Goal: Task Accomplishment & Management: Manage account settings

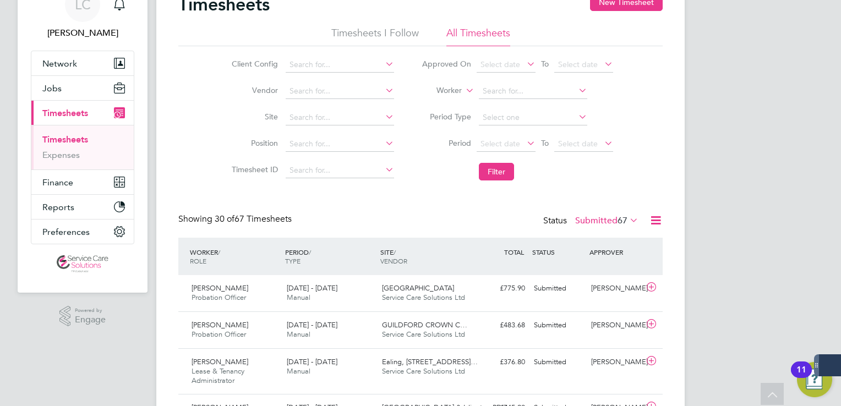
click at [595, 218] on label "Submitted 67" at bounding box center [606, 220] width 63 height 11
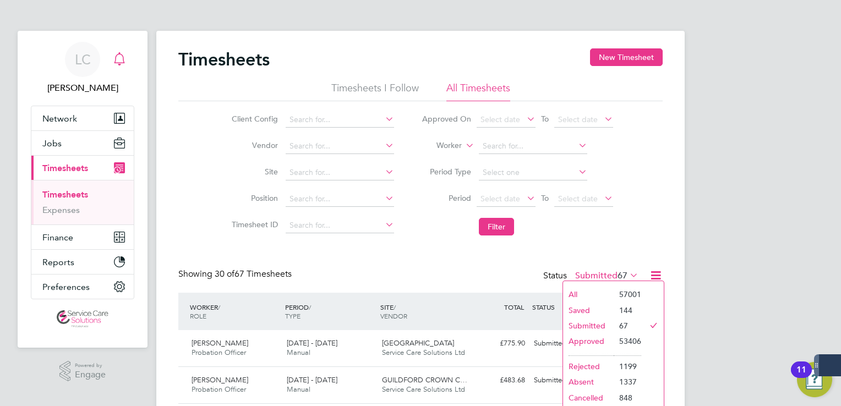
click at [70, 46] on div "LC" at bounding box center [82, 59] width 35 height 35
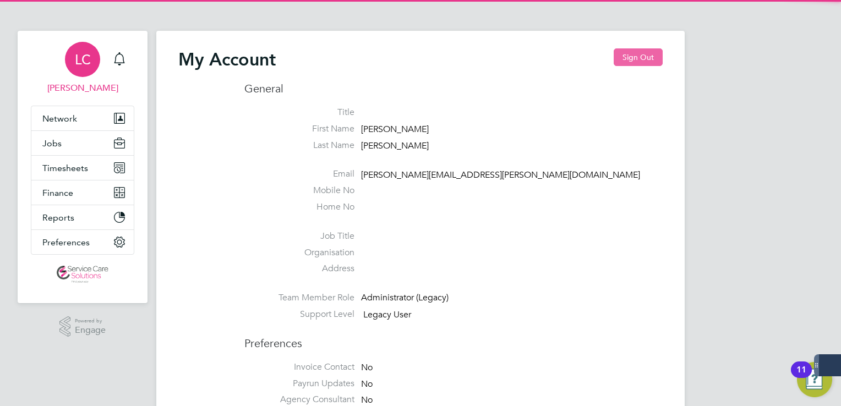
click at [640, 58] on button "Sign Out" at bounding box center [638, 57] width 49 height 18
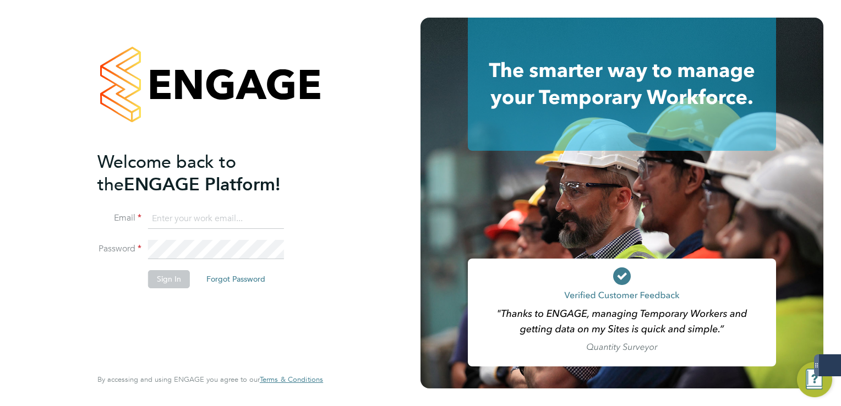
click at [193, 219] on input at bounding box center [216, 219] width 136 height 20
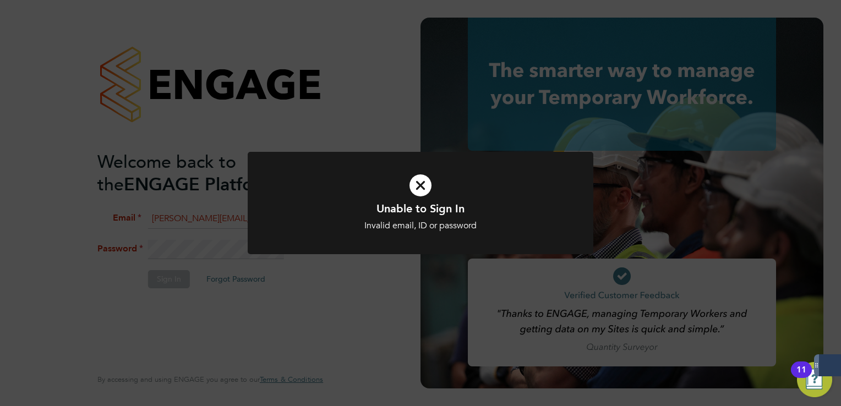
click at [249, 249] on div at bounding box center [421, 203] width 346 height 103
drag, startPoint x: 308, startPoint y: 126, endPoint x: 217, endPoint y: 239, distance: 145.1
click at [308, 125] on div "Unable to Sign In Invalid email, ID or password Cancel Okay" at bounding box center [420, 203] width 841 height 406
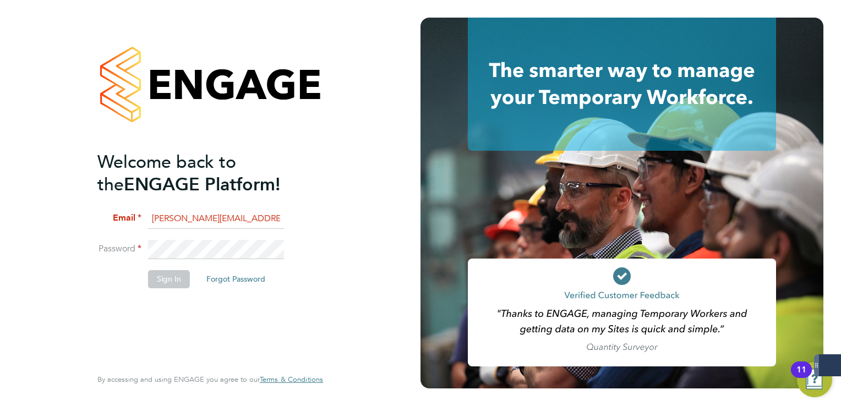
click at [78, 239] on div "Welcome back to the ENGAGE Platform! Email [PERSON_NAME][EMAIL_ADDRESS][PERSON_…" at bounding box center [210, 203] width 270 height 406
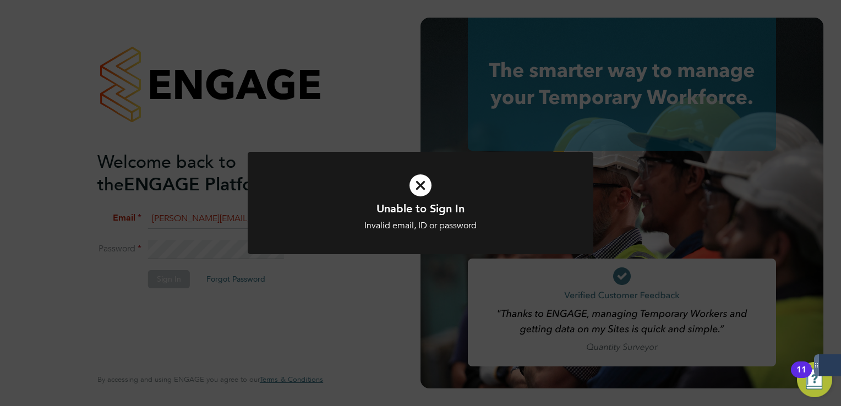
click at [185, 227] on div "Unable to Sign In Invalid email, ID or password Cancel Okay" at bounding box center [420, 203] width 841 height 406
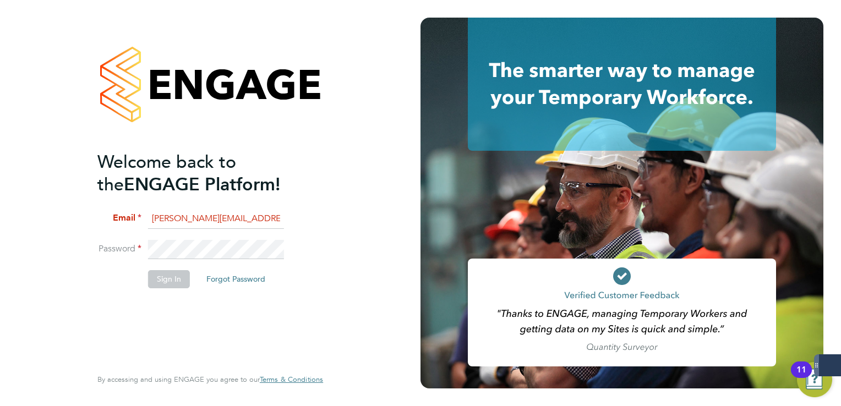
drag, startPoint x: 198, startPoint y: 223, endPoint x: 260, endPoint y: 222, distance: 61.7
click at [198, 223] on input "[PERSON_NAME][EMAIL_ADDRESS][PERSON_NAME][DOMAIN_NAME]" at bounding box center [216, 219] width 136 height 20
click at [148, 216] on input "[PERSON_NAME][EMAIL_ADDRESS][PERSON_NAME][DOMAIN_NAME]" at bounding box center [216, 219] width 136 height 20
drag, startPoint x: 147, startPoint y: 216, endPoint x: 515, endPoint y: 222, distance: 367.6
click at [515, 222] on app-barbie "Welcome back to the ENGAGE Platform! Email [PERSON_NAME][EMAIL_ADDRESS][PERSON_…" at bounding box center [420, 203] width 841 height 406
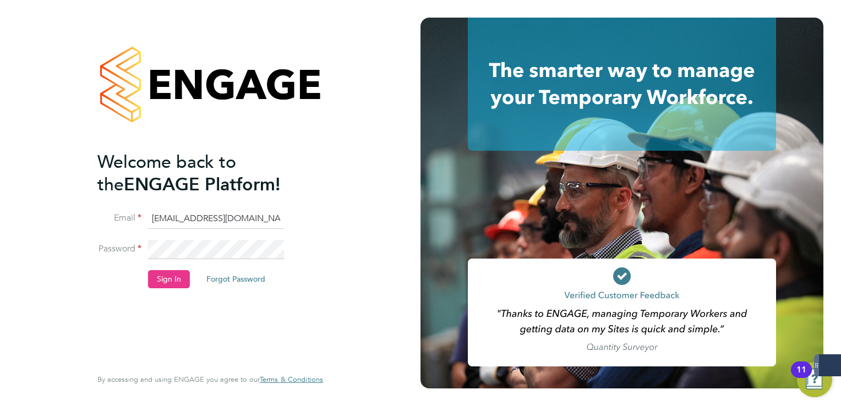
click at [57, 239] on div "Welcome back to the ENGAGE Platform! Email [EMAIL_ADDRESS][DOMAIN_NAME] Passwor…" at bounding box center [210, 203] width 420 height 406
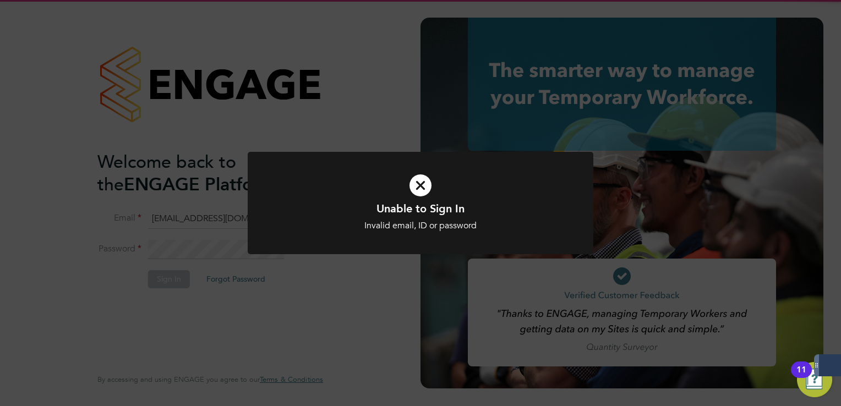
drag, startPoint x: 153, startPoint y: 201, endPoint x: 141, endPoint y: 204, distance: 11.8
click at [152, 201] on div "Unable to Sign In Invalid email, ID or password Cancel Okay" at bounding box center [420, 203] width 841 height 406
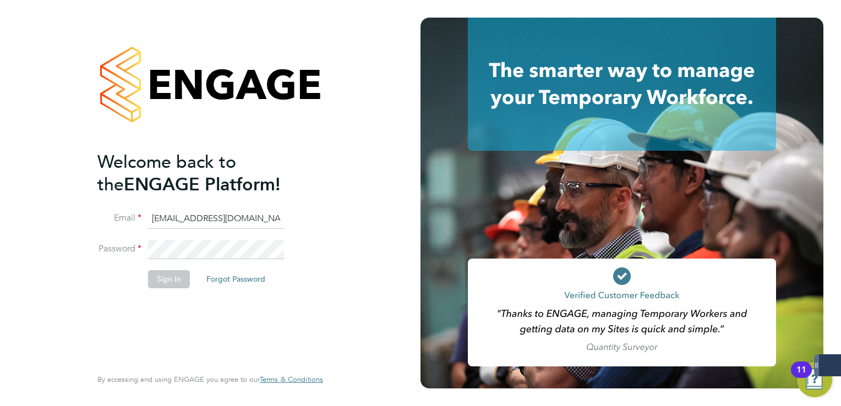
click at [63, 250] on div "Welcome back to the ENGAGE Platform! Email [EMAIL_ADDRESS][DOMAIN_NAME] Passwor…" at bounding box center [210, 203] width 420 height 406
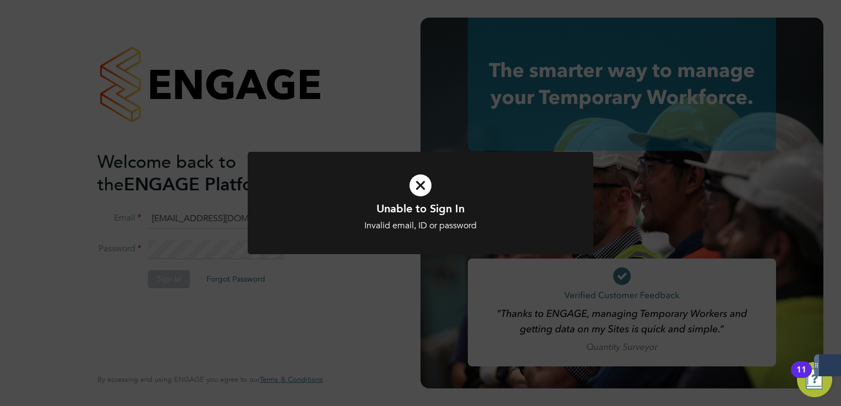
click at [270, 106] on div "Unable to Sign In Invalid email, ID or password Cancel Okay" at bounding box center [420, 203] width 841 height 406
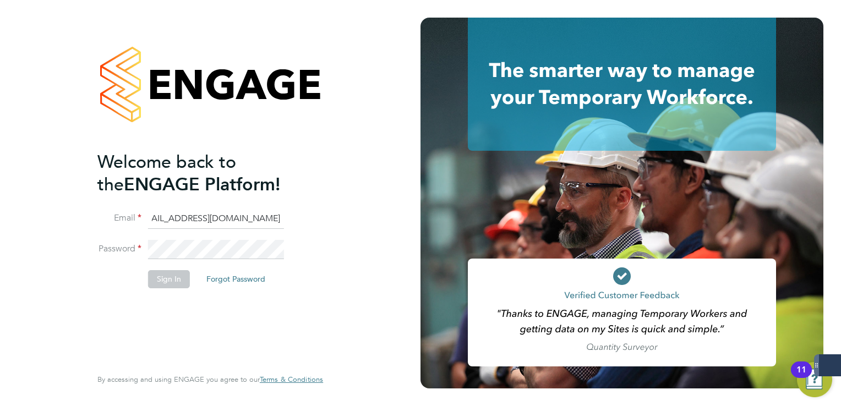
drag, startPoint x: 154, startPoint y: 217, endPoint x: 495, endPoint y: 221, distance: 341.2
click at [495, 221] on app-barbie "Welcome back to the ENGAGE Platform! Email [EMAIL_ADDRESS][DOMAIN_NAME] Passwor…" at bounding box center [420, 203] width 841 height 406
type input "[PERSON_NAME][EMAIL_ADDRESS][PERSON_NAME][DOMAIN_NAME]"
click at [48, 239] on div "Welcome back to the ENGAGE Platform! Email [PERSON_NAME][EMAIL_ADDRESS][PERSON_…" at bounding box center [210, 203] width 420 height 406
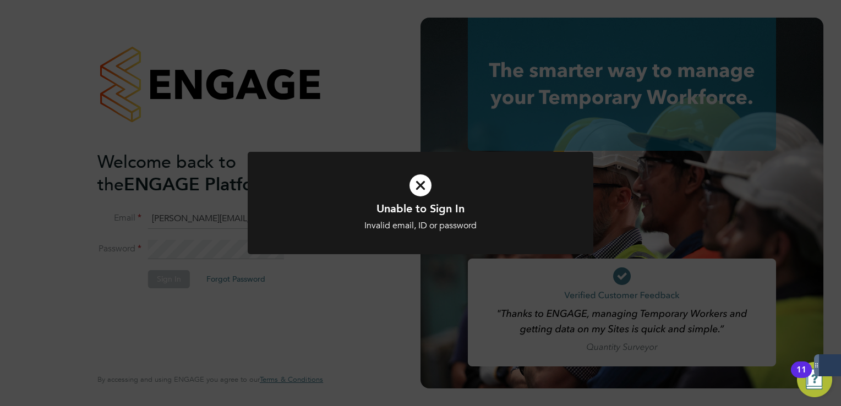
click at [238, 210] on div "Unable to Sign In Invalid email, ID or password Cancel Okay" at bounding box center [420, 203] width 841 height 406
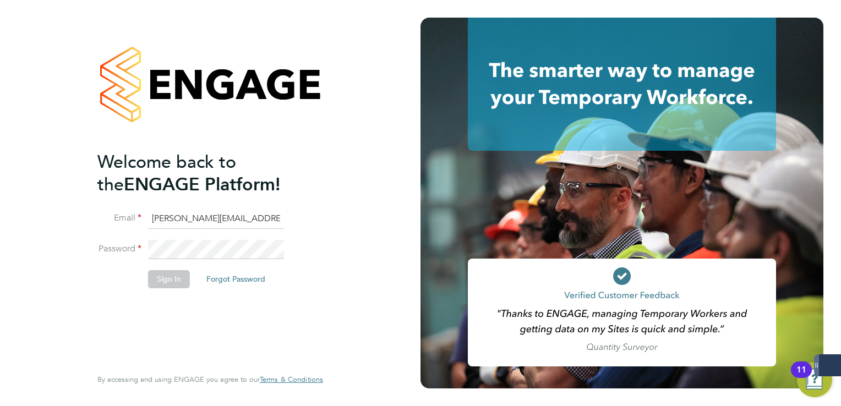
click at [30, 237] on div "Welcome back to the ENGAGE Platform! Email [PERSON_NAME][EMAIL_ADDRESS][PERSON_…" at bounding box center [210, 203] width 420 height 406
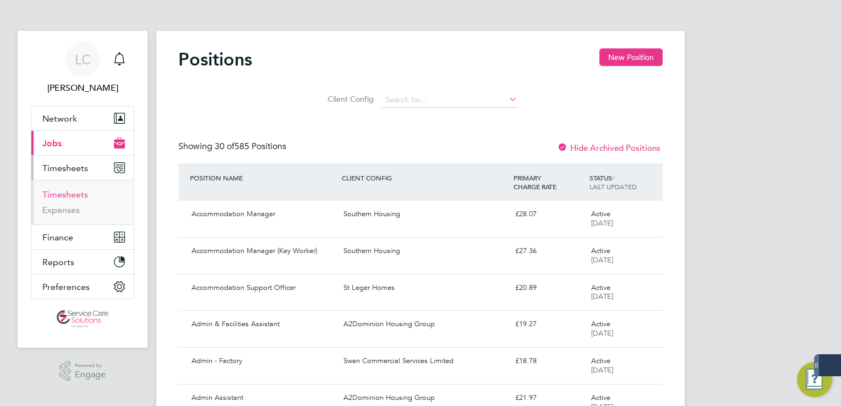
click at [60, 195] on link "Timesheets" at bounding box center [65, 194] width 46 height 10
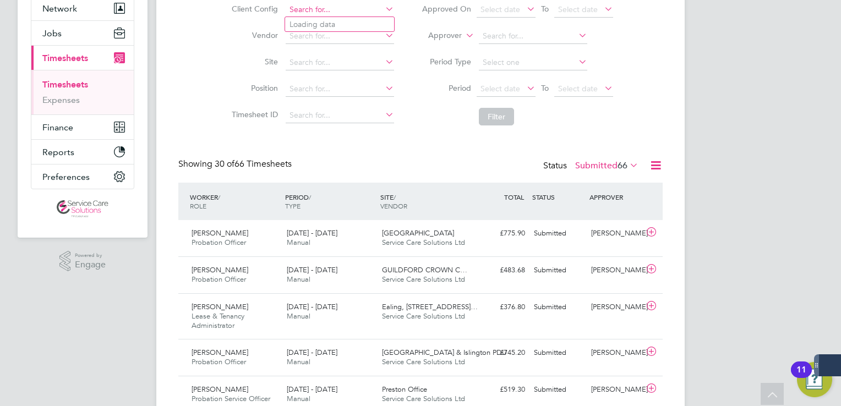
click at [319, 7] on input at bounding box center [340, 9] width 108 height 15
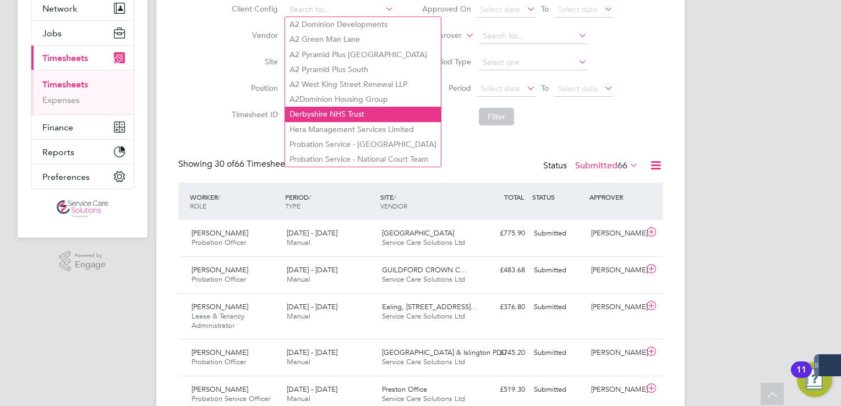
click at [339, 119] on li "Derbyshire NHS Trust" at bounding box center [363, 114] width 156 height 15
type input "Derbyshire NHS Trust"
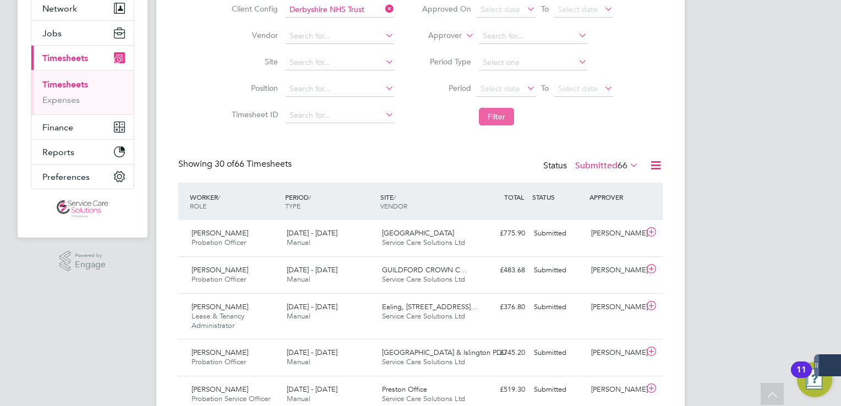
click at [506, 114] on button "Filter" at bounding box center [496, 117] width 35 height 18
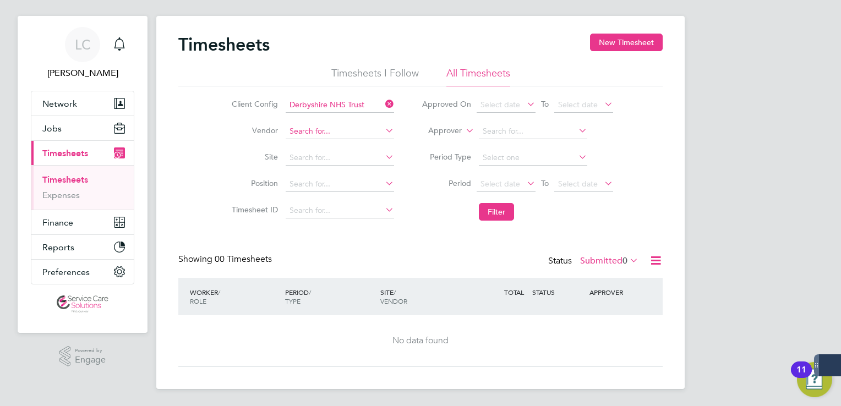
click at [337, 132] on input at bounding box center [340, 131] width 108 height 15
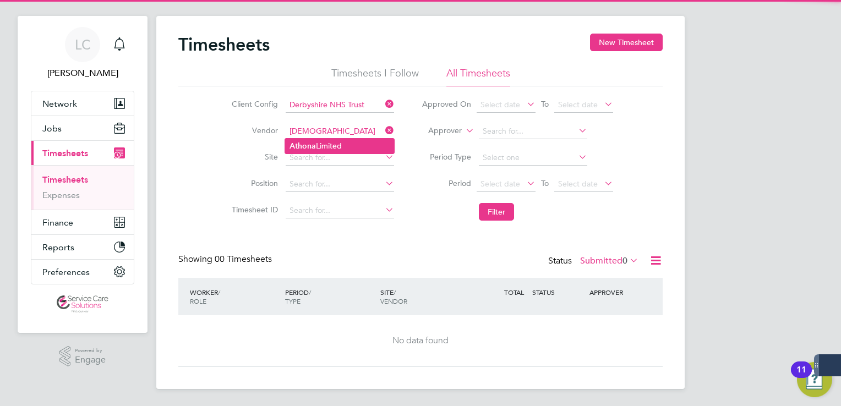
click at [357, 144] on li "Athona Limited" at bounding box center [339, 146] width 109 height 15
type input "Athona Limited"
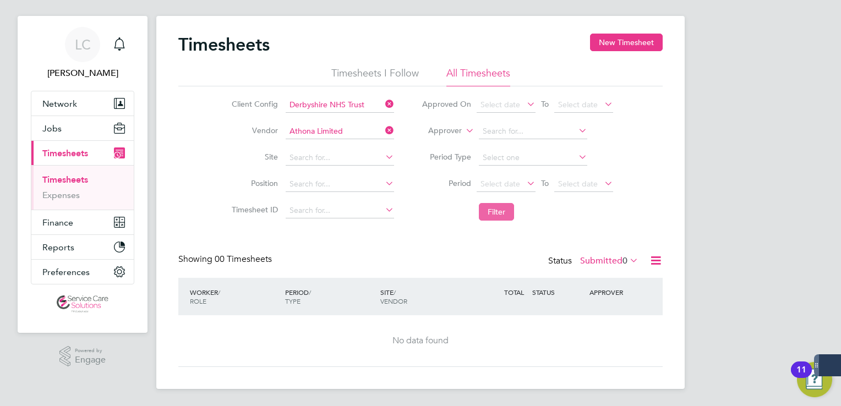
click at [500, 207] on button "Filter" at bounding box center [496, 212] width 35 height 18
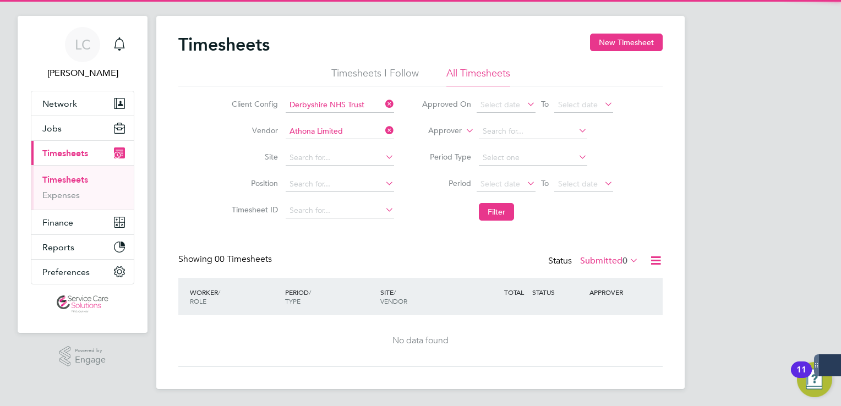
click at [614, 254] on div "Status Submitted 0" at bounding box center [594, 261] width 92 height 15
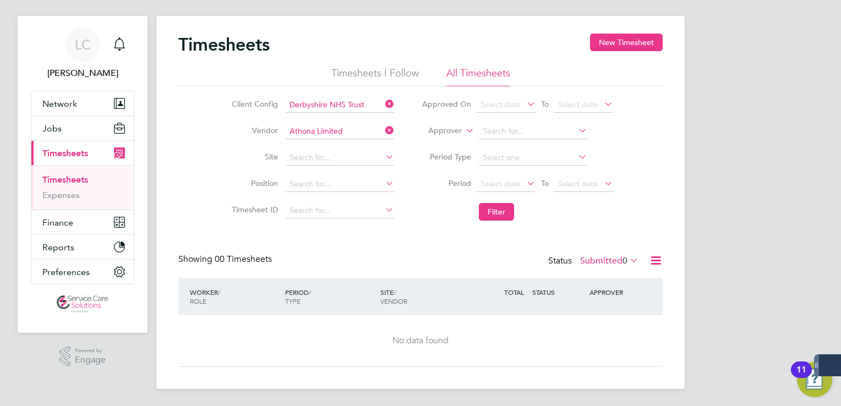
click at [617, 259] on label "Submitted 0" at bounding box center [609, 260] width 58 height 11
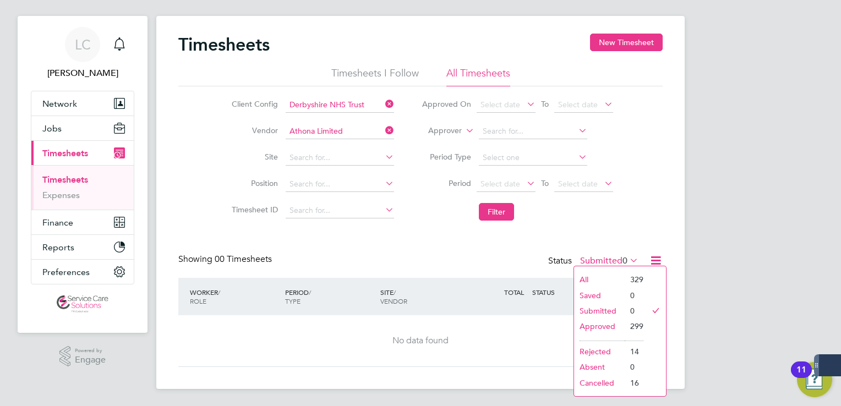
click at [612, 328] on li "Approved" at bounding box center [599, 326] width 51 height 15
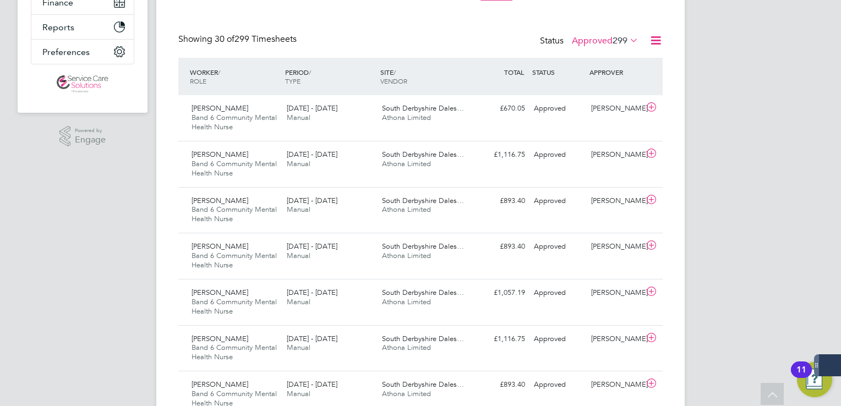
click at [612, 36] on span "299" at bounding box center [619, 40] width 15 height 11
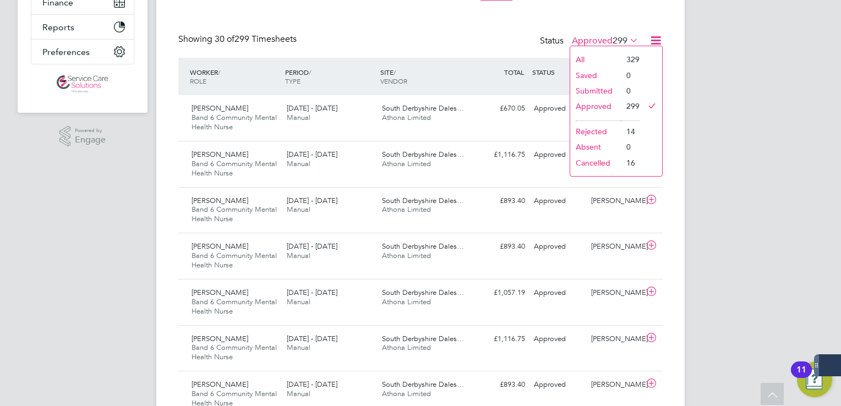
click at [610, 126] on li "Rejected" at bounding box center [595, 131] width 51 height 15
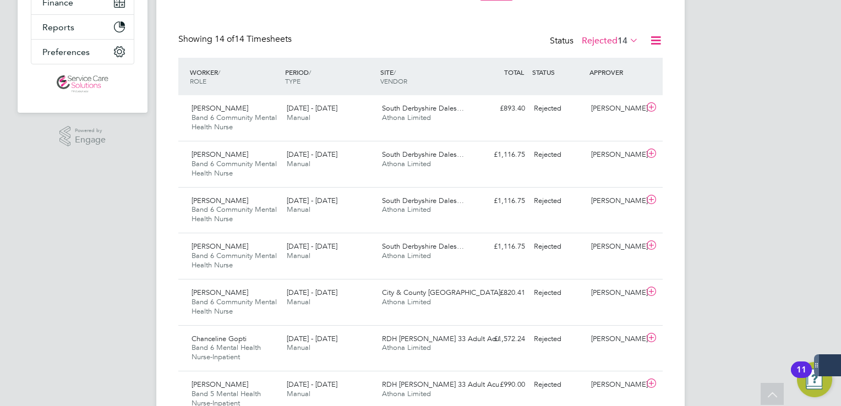
click at [601, 40] on label "Rejected 14" at bounding box center [610, 40] width 57 height 11
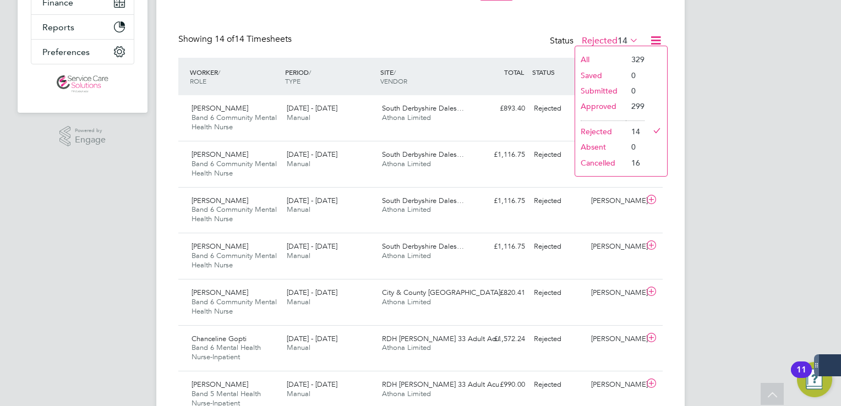
click at [588, 54] on li "All" at bounding box center [600, 59] width 51 height 15
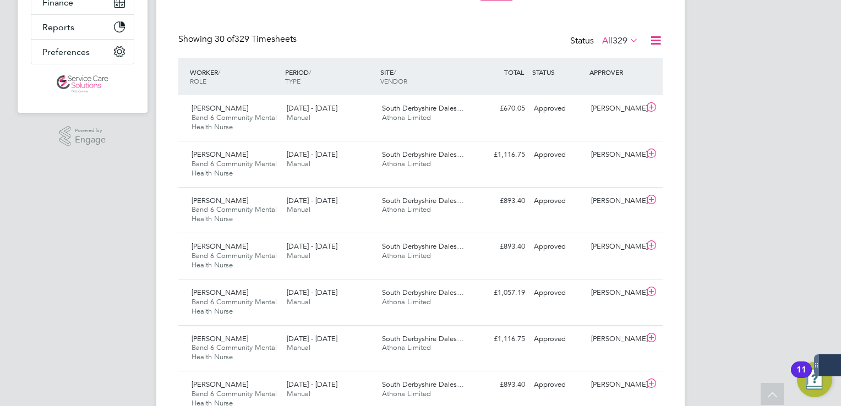
click at [612, 40] on span "329" at bounding box center [619, 40] width 15 height 11
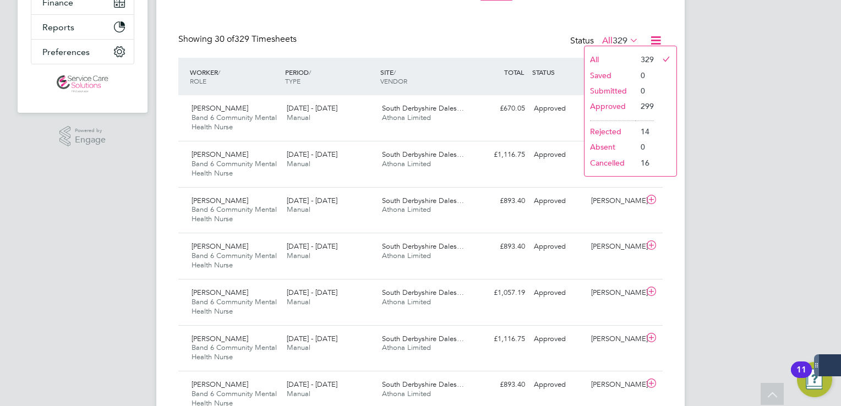
click at [629, 102] on li "Approved" at bounding box center [609, 105] width 51 height 15
